Goal: Task Accomplishment & Management: Manage account settings

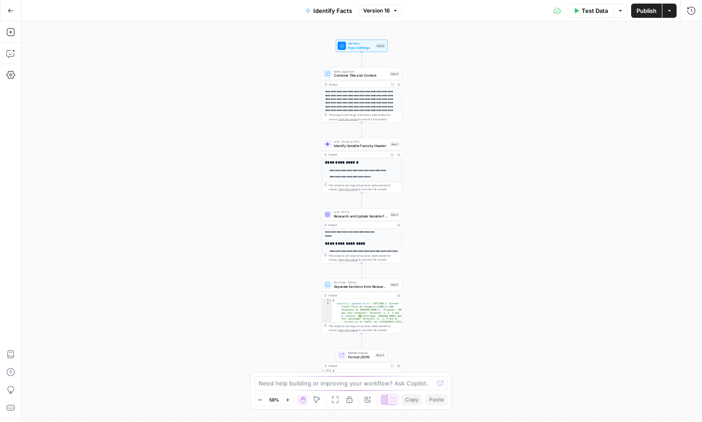
click at [6, 7] on button "Go Back" at bounding box center [11, 11] width 16 height 16
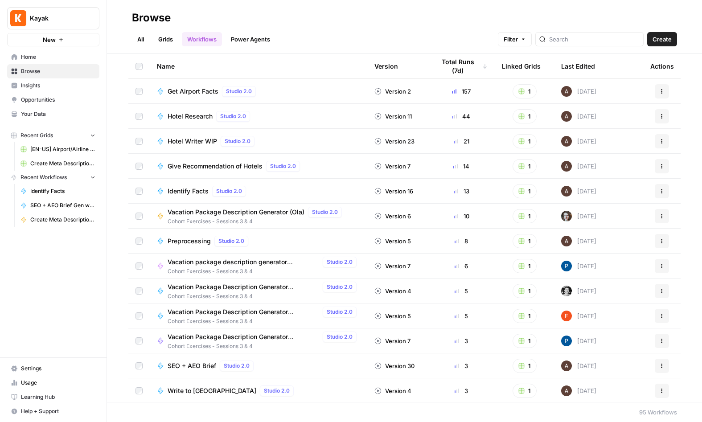
click at [47, 371] on span "Settings" at bounding box center [58, 369] width 74 height 8
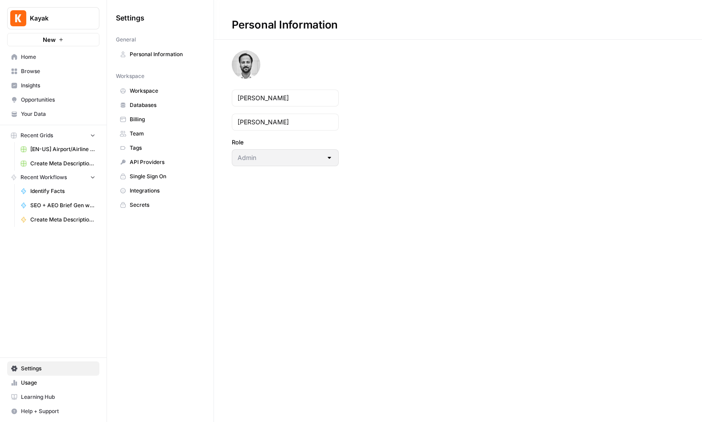
click at [144, 135] on span "Team" at bounding box center [165, 134] width 71 height 8
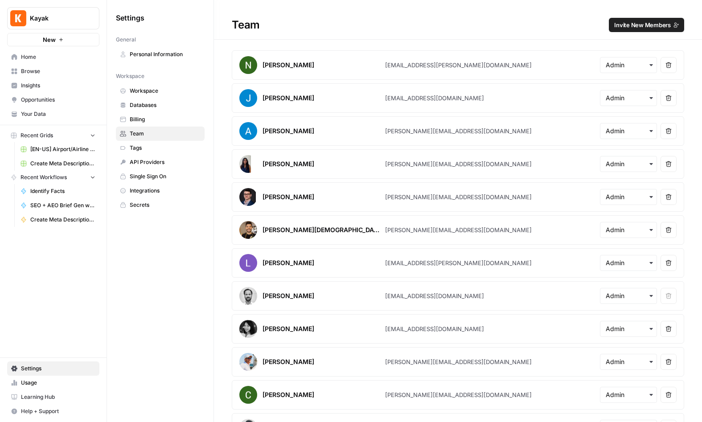
click at [643, 29] on button "Invite New Members" at bounding box center [646, 25] width 75 height 14
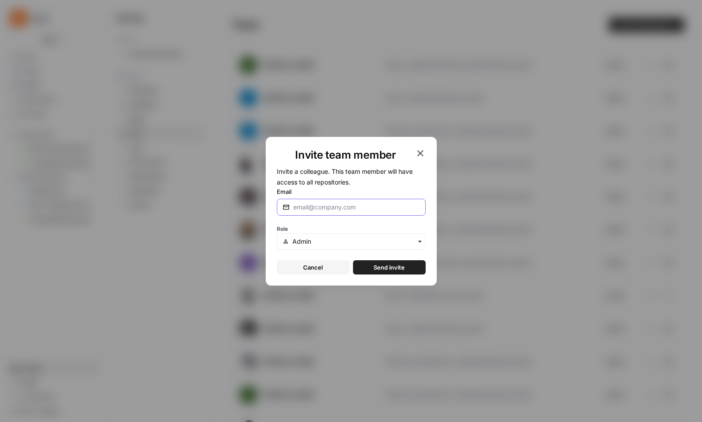
click at [325, 207] on input "Email" at bounding box center [356, 207] width 127 height 9
click at [327, 243] on input "text" at bounding box center [356, 241] width 127 height 9
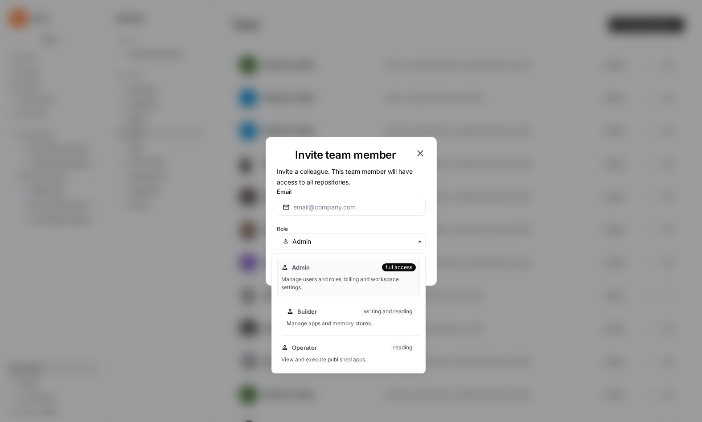
click at [330, 312] on div "Builder writing and reading" at bounding box center [351, 311] width 129 height 9
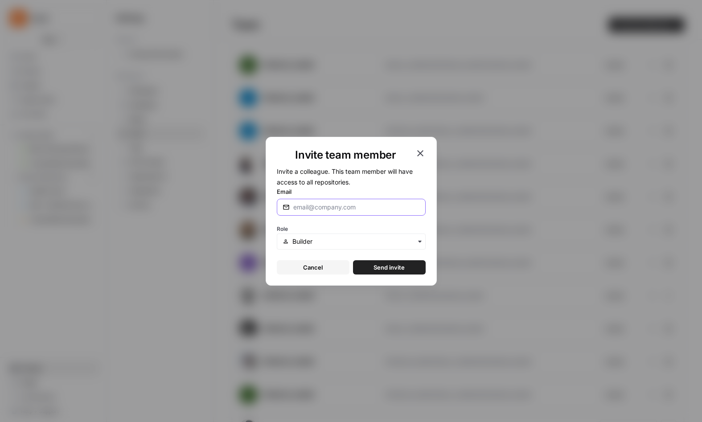
click at [327, 209] on input "Email" at bounding box center [356, 207] width 127 height 9
paste input "[EMAIL_ADDRESS][DOMAIN_NAME]"
type input "[EMAIL_ADDRESS][DOMAIN_NAME]"
click at [389, 267] on span "Send invite" at bounding box center [389, 267] width 31 height 9
